Goal: Information Seeking & Learning: Find specific fact

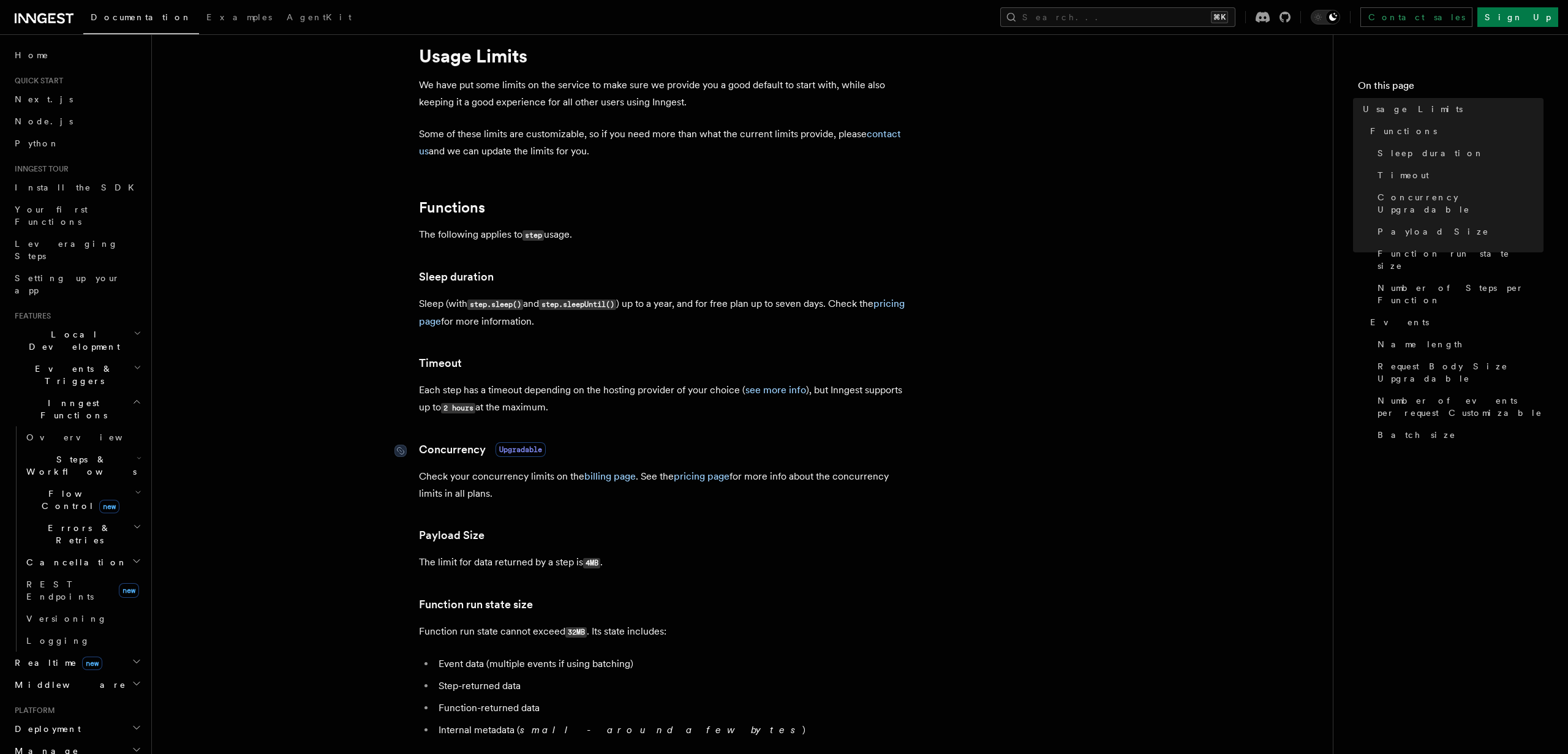
click at [516, 446] on span "Upgradable" at bounding box center [520, 449] width 50 height 15
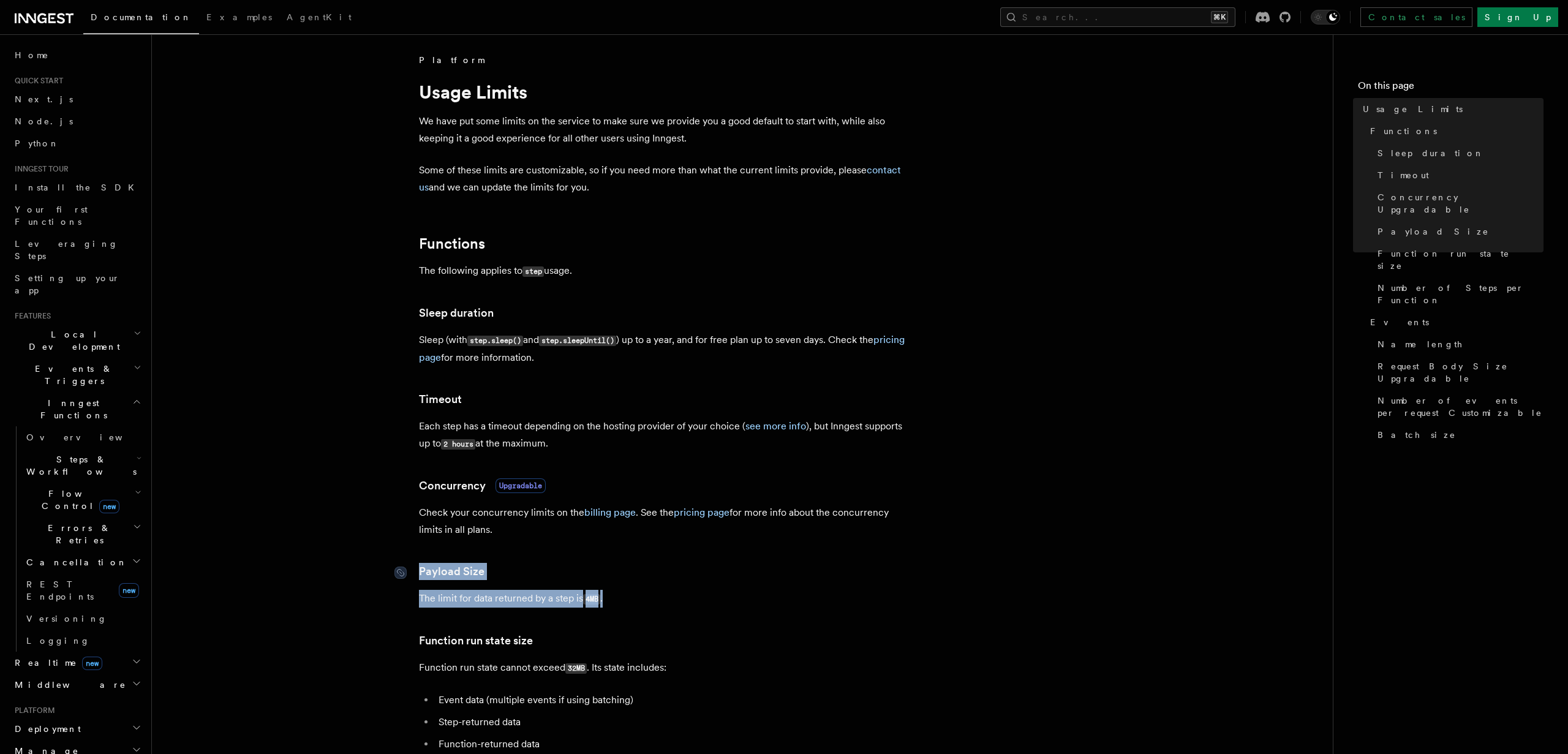
drag, startPoint x: 628, startPoint y: 605, endPoint x: 418, endPoint y: 575, distance: 212.1
copy article "Payload Size The limit for data returned by a step is 4MB ."
click at [444, 602] on p "The limit for data returned by a step is 4MB ." at bounding box center [664, 598] width 490 height 18
drag, startPoint x: 417, startPoint y: 599, endPoint x: 664, endPoint y: 599, distance: 247.0
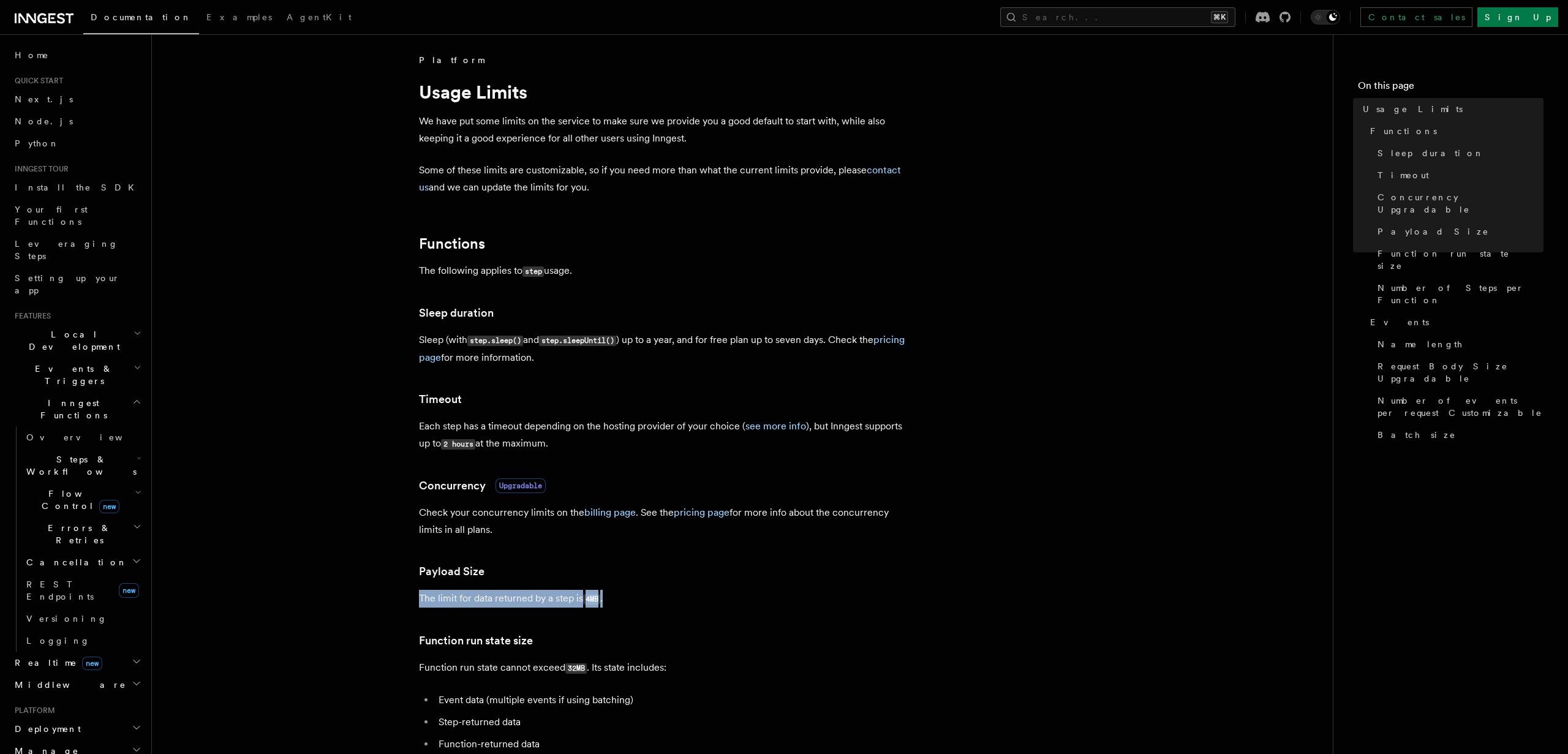
copy p "The limit for data returned by a step is 4MB ."
